Goal: Use online tool/utility: Utilize a website feature to perform a specific function

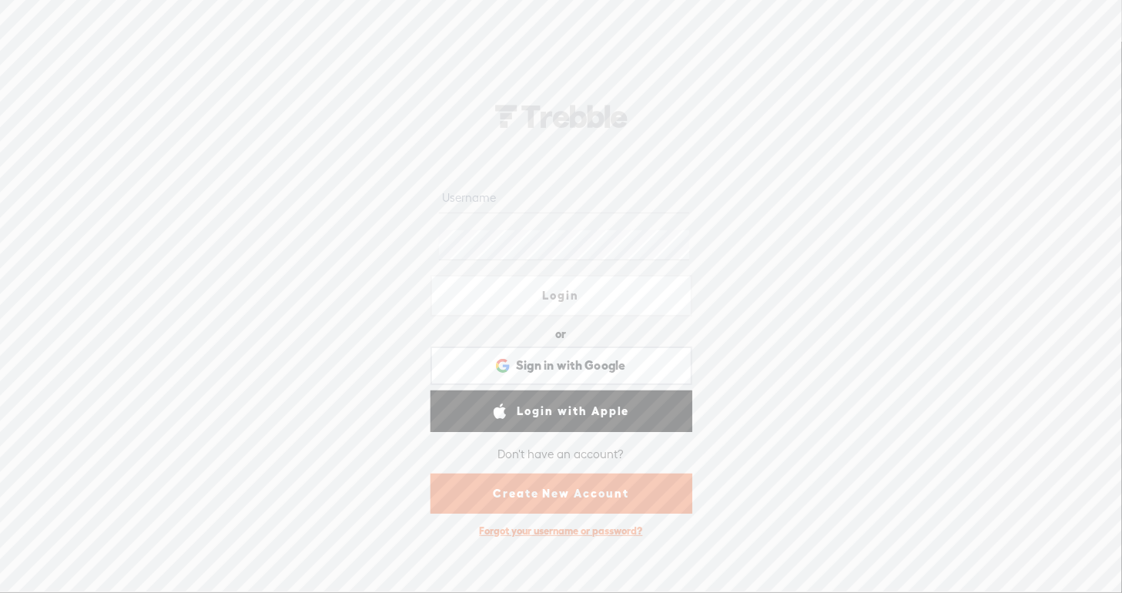
click at [534, 200] on input "text" at bounding box center [564, 198] width 250 height 30
click at [0, 0] on com-1password-button at bounding box center [0, 0] width 0 height 0
type input "[EMAIL_ADDRESS][DOMAIN_NAME]"
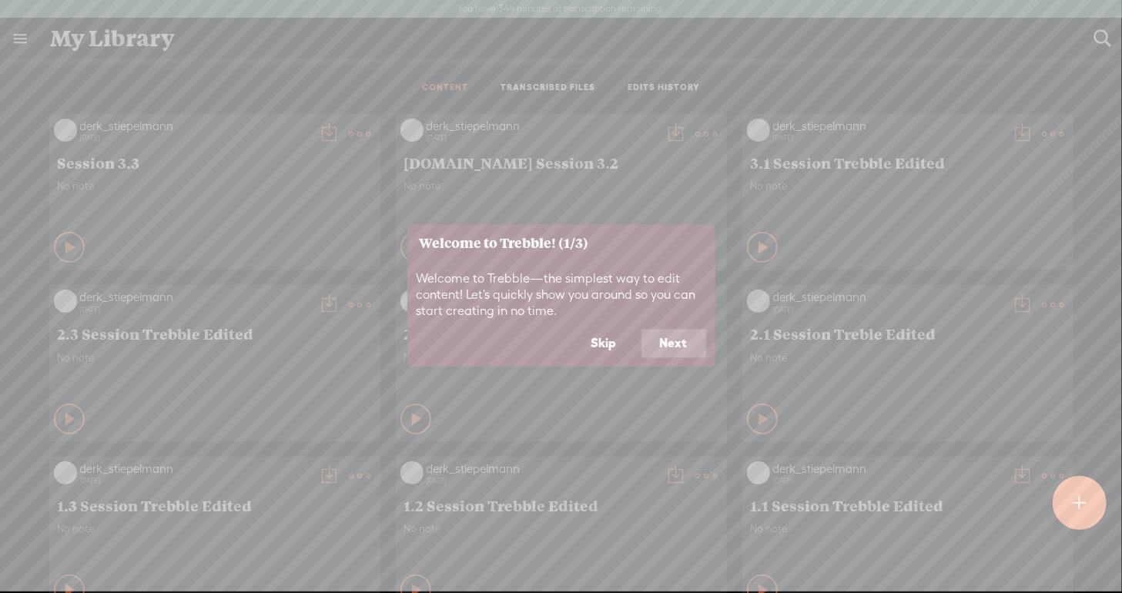
click at [619, 349] on button "Skip" at bounding box center [604, 343] width 62 height 29
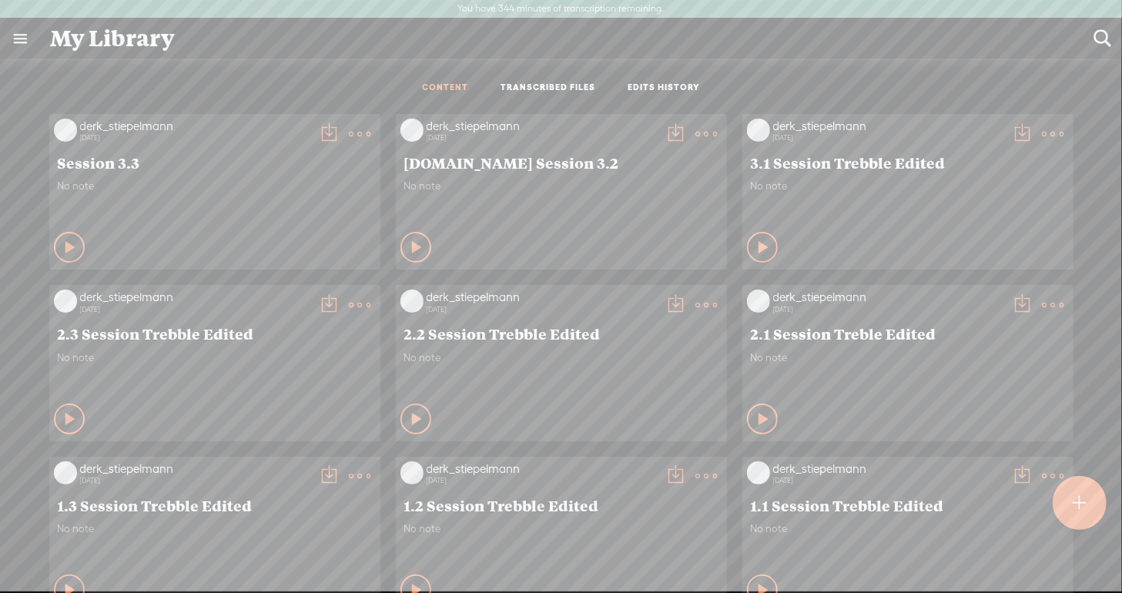
click at [1078, 499] on t at bounding box center [1079, 503] width 13 height 34
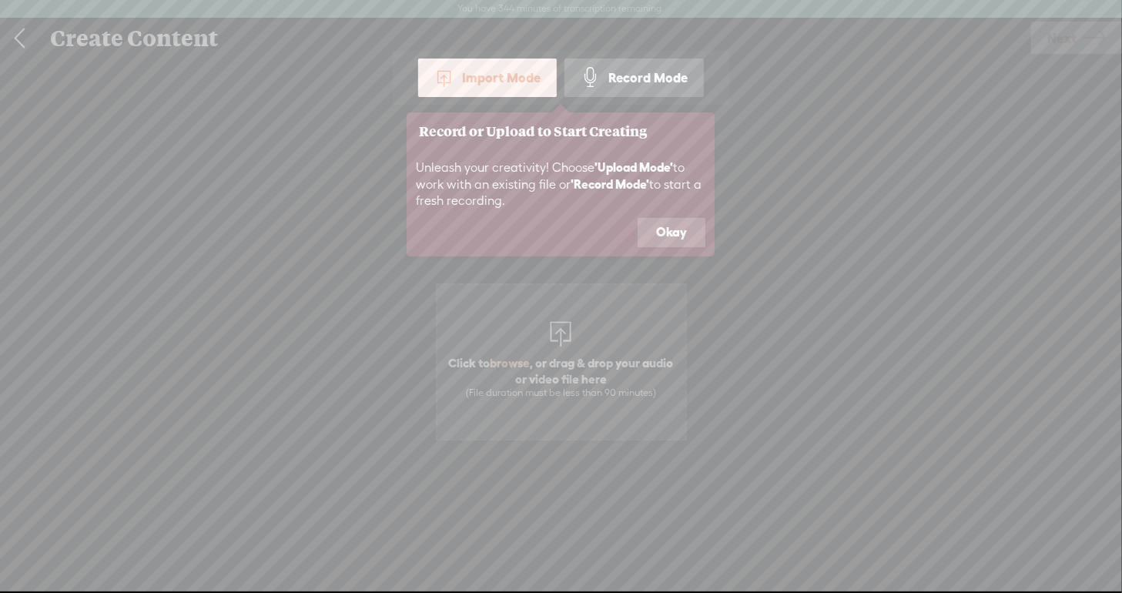
click at [669, 234] on button "Okay" at bounding box center [672, 232] width 68 height 29
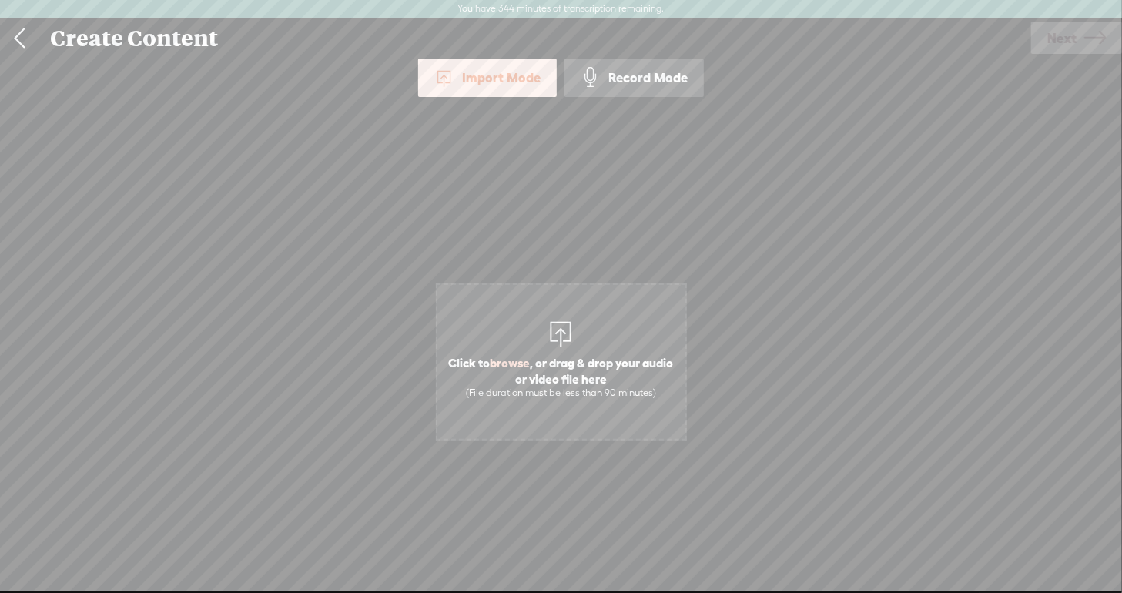
click at [525, 78] on div "Import Mode" at bounding box center [487, 78] width 139 height 39
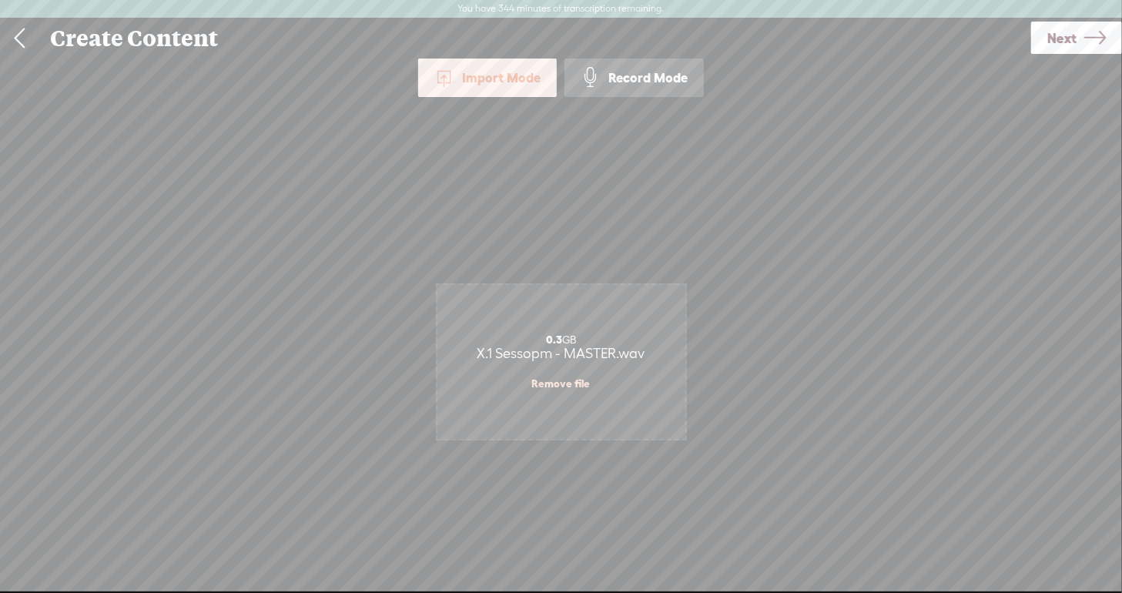
click at [1089, 47] on icon at bounding box center [1096, 37] width 22 height 39
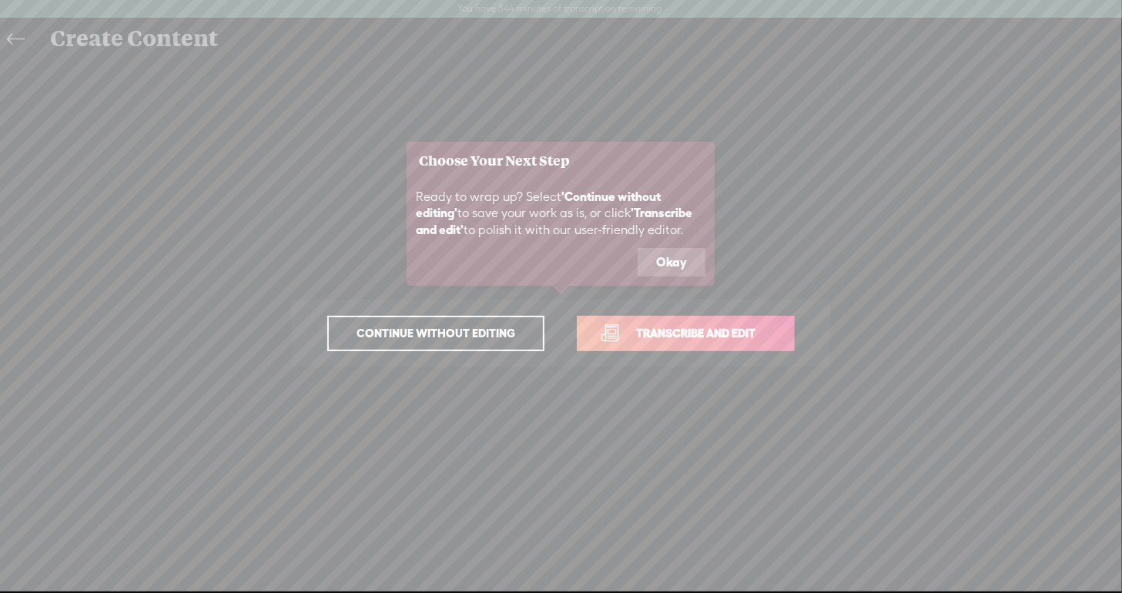
click at [669, 255] on button "Okay" at bounding box center [672, 262] width 68 height 29
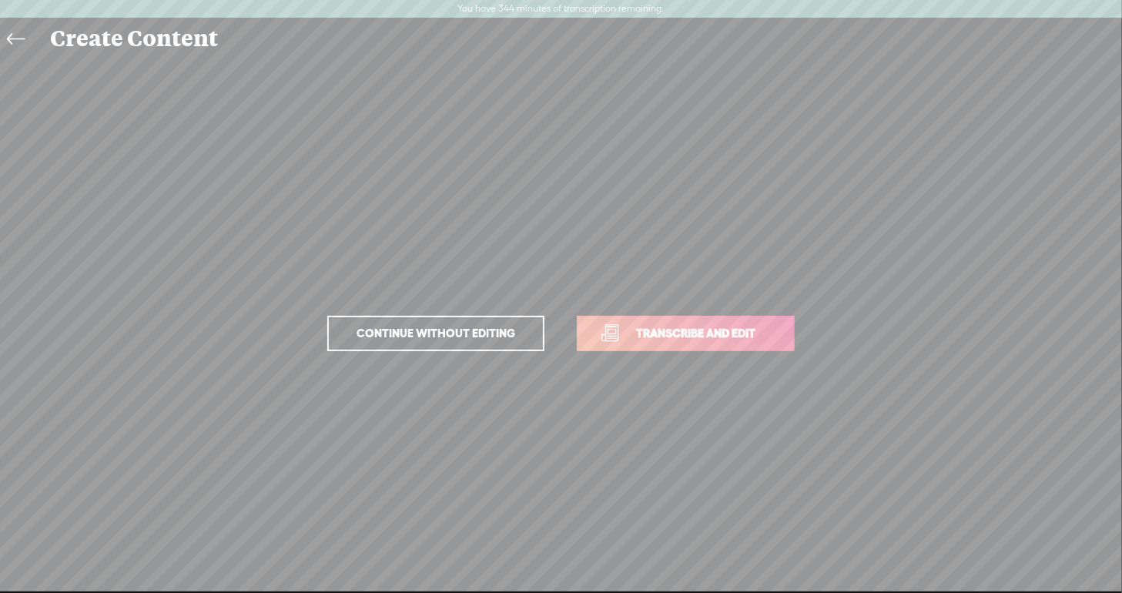
click at [666, 322] on link "Transcribe and edit" at bounding box center [686, 333] width 218 height 35
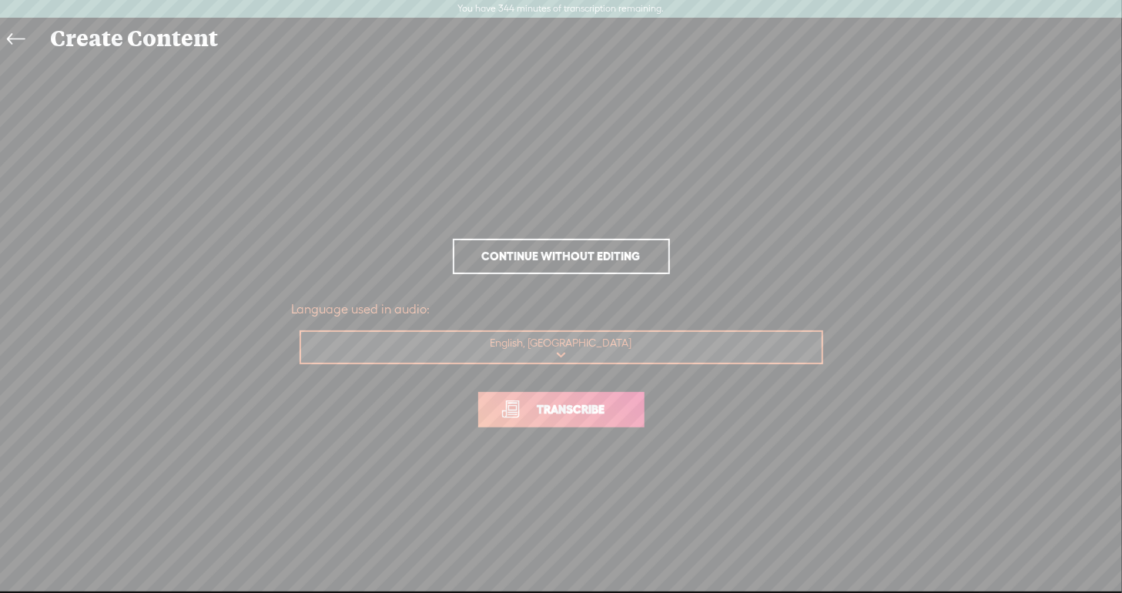
click at [595, 421] on link "Transcribe" at bounding box center [561, 409] width 166 height 35
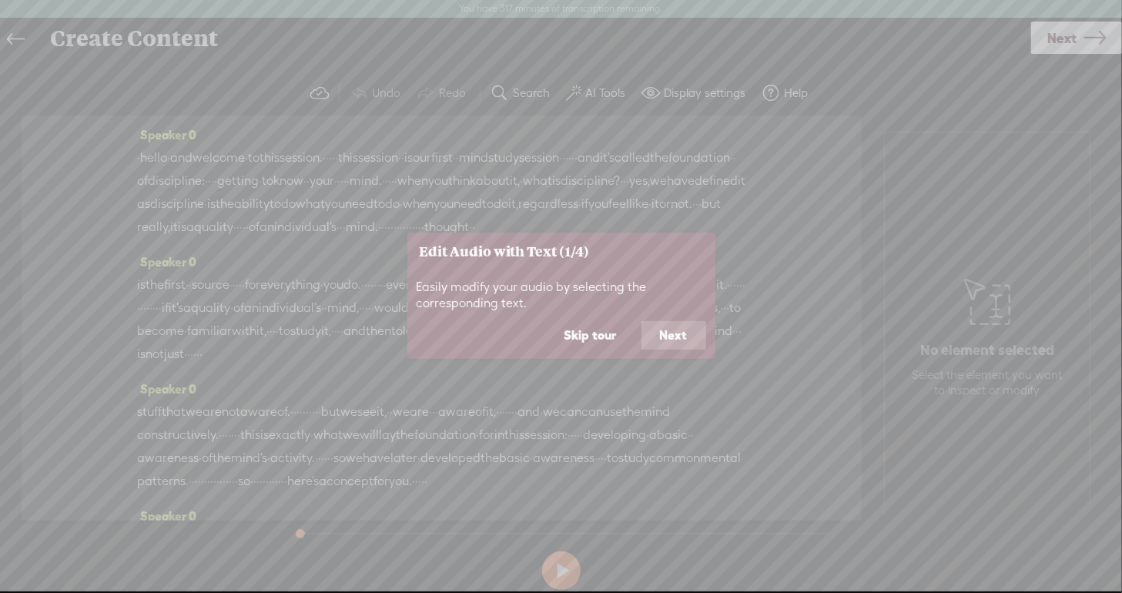
click at [581, 340] on button "Skip tour" at bounding box center [590, 335] width 89 height 29
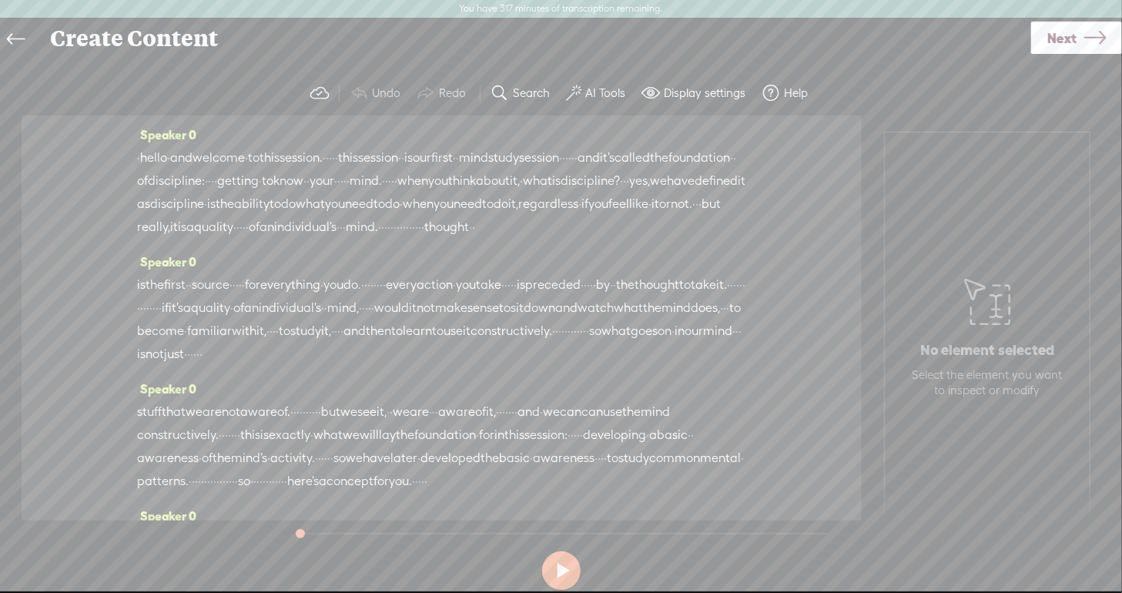
click at [156, 161] on span "hello" at bounding box center [153, 157] width 27 height 23
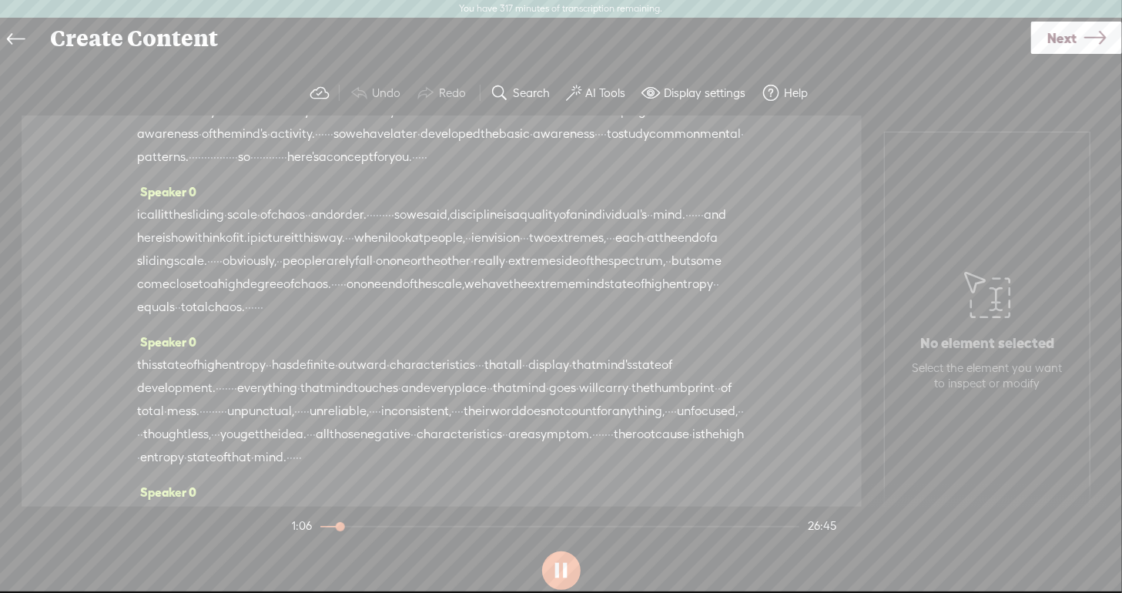
scroll to position [330, 0]
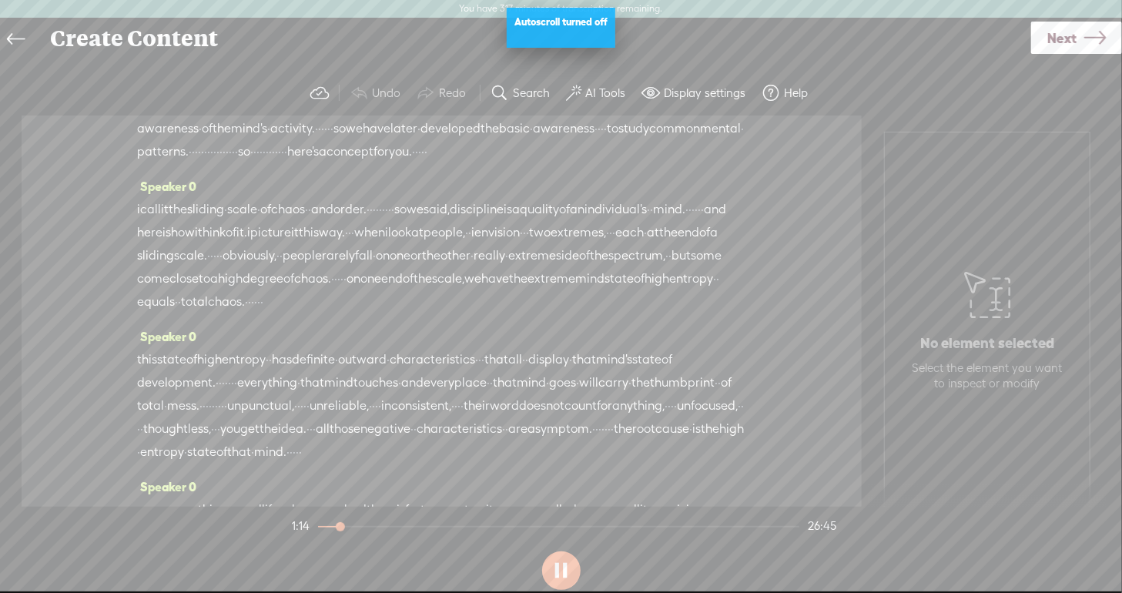
click at [552, 569] on button at bounding box center [561, 571] width 39 height 39
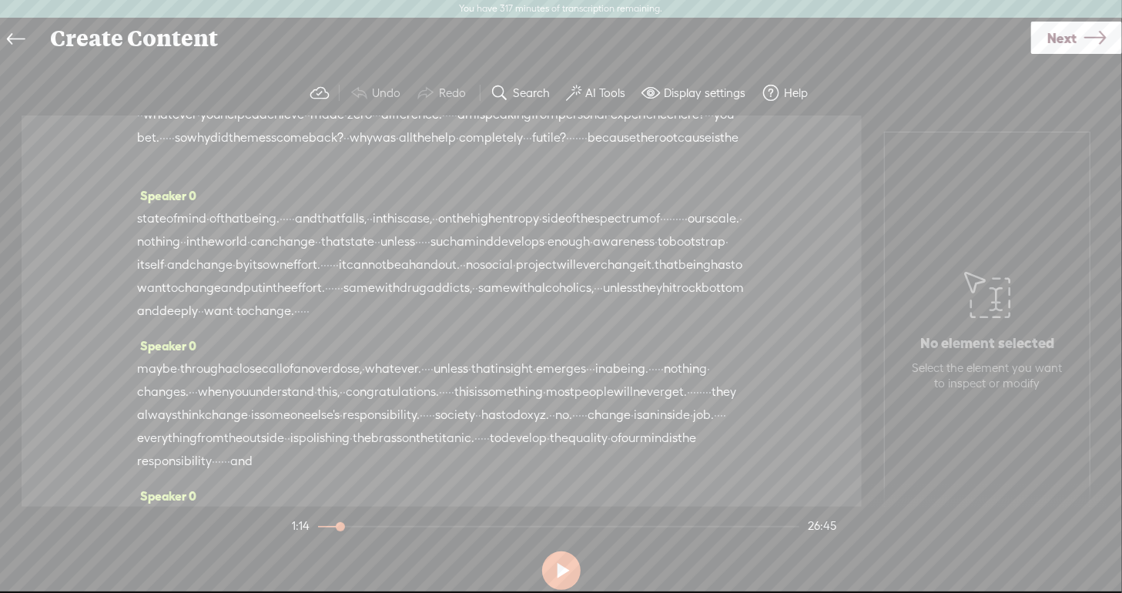
scroll to position [1021, 0]
